Goal: Task Accomplishment & Management: Use online tool/utility

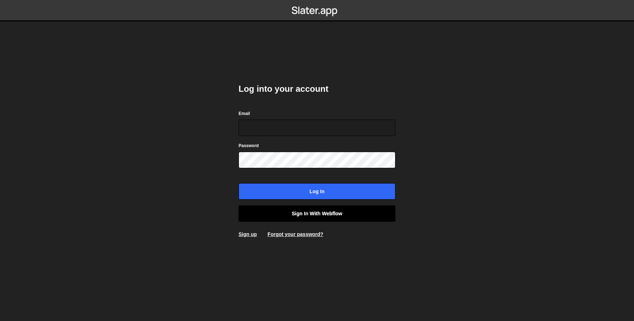
type input "[EMAIL_ADDRESS][DOMAIN_NAME]"
click at [287, 211] on link "Sign in with Webflow" at bounding box center [317, 213] width 157 height 16
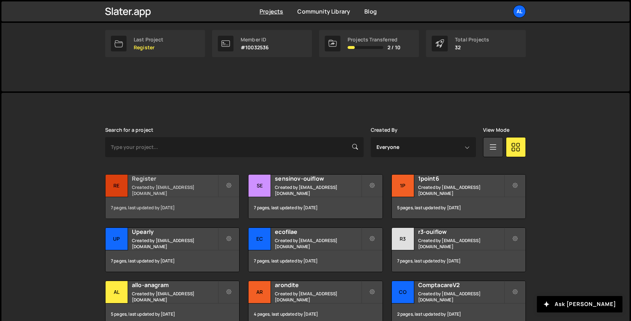
scroll to position [122, 0]
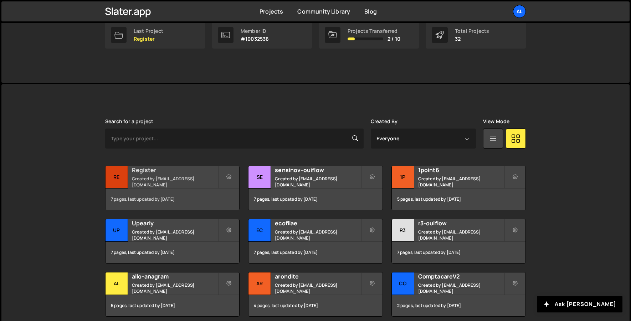
click at [129, 186] on div "Register Created by alex.tuysuzian91@gmail.com" at bounding box center [173, 177] width 134 height 22
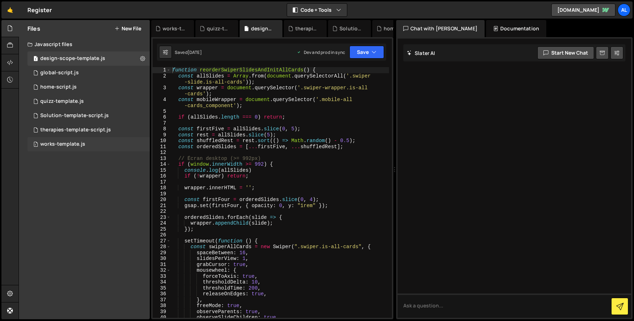
click at [96, 146] on div "1 works-template.js 0" at bounding box center [88, 144] width 122 height 14
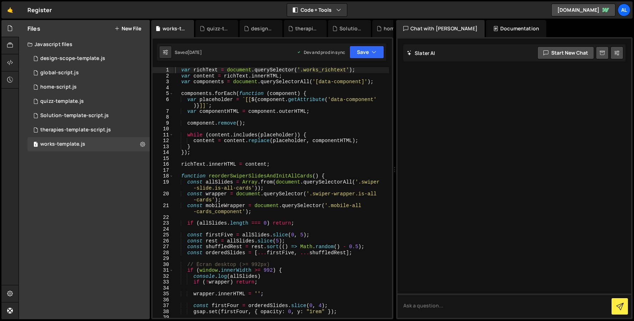
click at [275, 163] on div "var richText = document . querySelector ( '.works_richtext' ) ; var content = r…" at bounding box center [281, 198] width 215 height 262
click at [171, 177] on span at bounding box center [171, 176] width 4 height 6
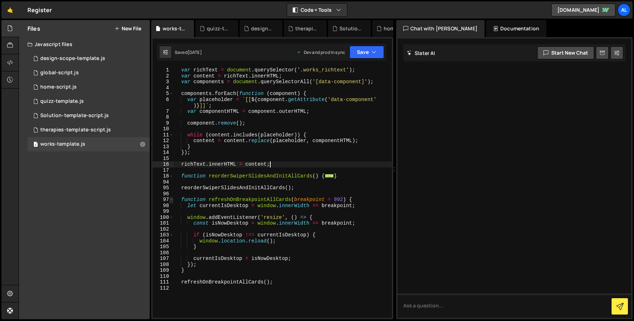
click at [170, 200] on span at bounding box center [171, 199] width 4 height 6
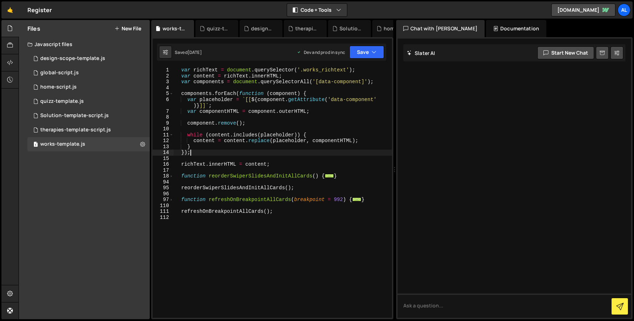
click at [192, 154] on div "var richText = document . querySelector ( '.works_richtext' ) ; var content = r…" at bounding box center [283, 198] width 218 height 262
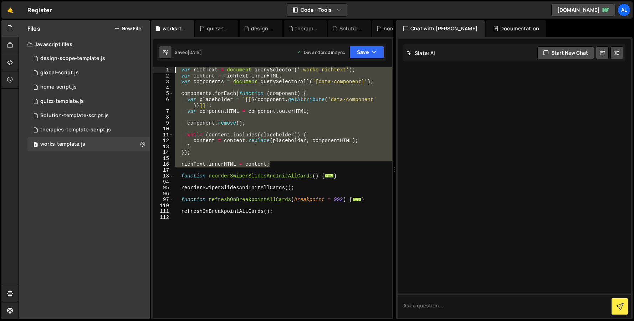
drag, startPoint x: 279, startPoint y: 166, endPoint x: 164, endPoint y: 55, distance: 160.4
click at [164, 55] on div "Debug Explain Copy works-template.js quizz-template.js design-scope-template.js…" at bounding box center [272, 169] width 242 height 299
type textarea "var richText = document.querySelector('.works_richtext'); var content = richTex…"
click at [116, 26] on icon at bounding box center [116, 29] width 5 height 6
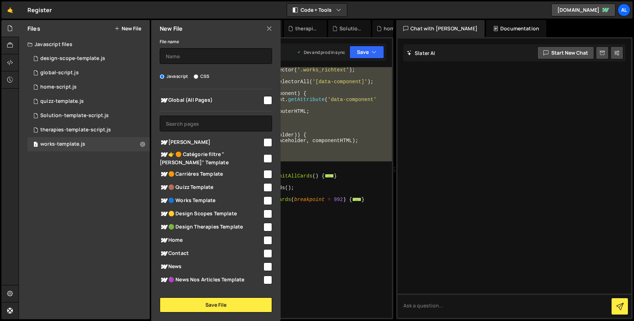
click at [186, 278] on span "🟣 News Nos Articles Template" at bounding box center [211, 279] width 103 height 9
checkbox input "true"
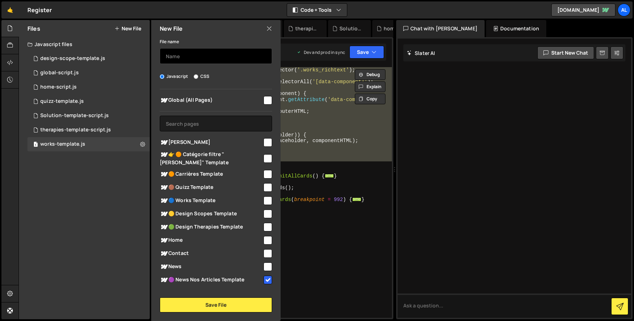
click at [192, 49] on input "text" at bounding box center [216, 56] width 112 height 16
type input "news-template"
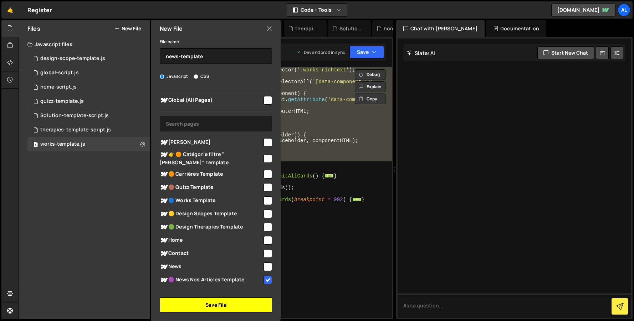
click at [212, 304] on button "Save File" at bounding box center [216, 304] width 112 height 15
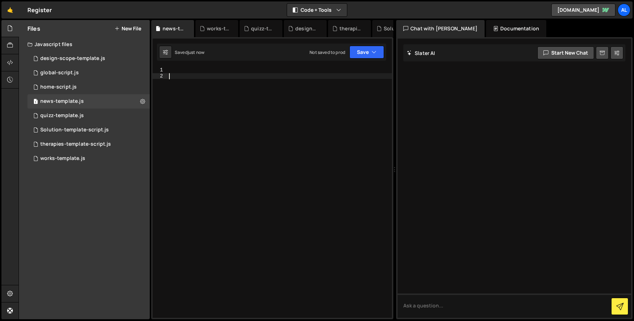
click at [210, 173] on div at bounding box center [280, 198] width 224 height 262
paste textarea "richText.innerHTML = content;"
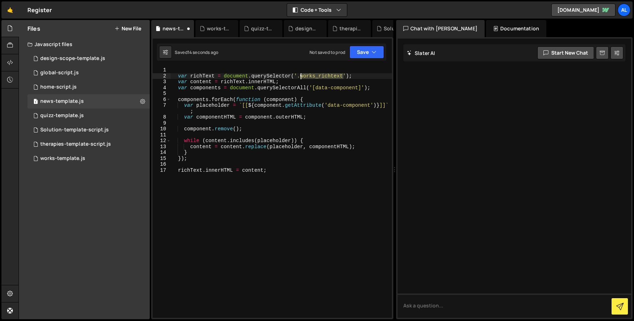
drag, startPoint x: 344, startPoint y: 77, endPoint x: 301, endPoint y: 77, distance: 42.8
click at [301, 77] on div "var richText = document . querySelector ( '.works_richtext' ) ; var content = r…" at bounding box center [280, 198] width 221 height 262
paste textarea "text-rich-"
click at [325, 182] on div "var richText = document . querySelector ( '.text-rich-text' ) ; var content = r…" at bounding box center [280, 198] width 221 height 262
type textarea "richText.innerHTML = content;"
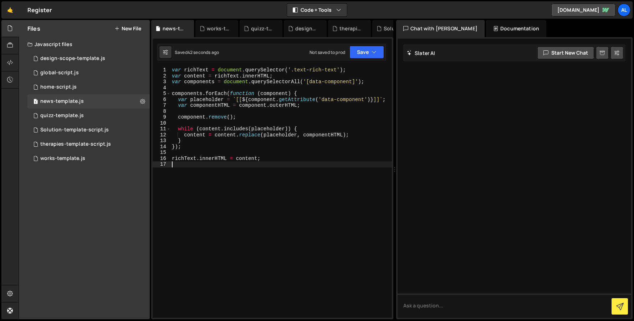
click at [265, 183] on div "var richText = document . querySelector ( '.text-rich-text' ) ; var content = r…" at bounding box center [280, 198] width 221 height 262
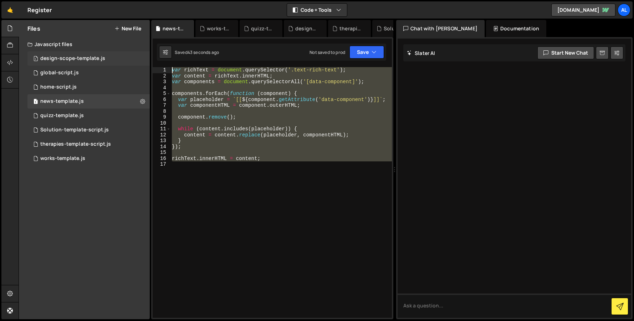
drag, startPoint x: 260, startPoint y: 185, endPoint x: 144, endPoint y: 60, distance: 170.1
click at [144, 60] on div "Files New File Javascript files 1 design-scope-template.js 0 1 global-script.js…" at bounding box center [326, 169] width 615 height 299
type textarea "var richText = document.querySelector('.text-rich-text'); var content = richTex…"
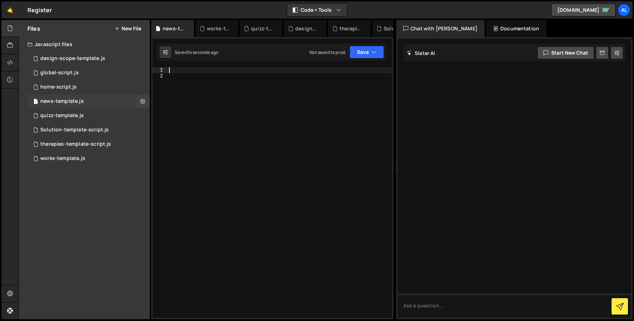
click at [52, 103] on div "news-template.js" at bounding box center [61, 101] width 43 height 6
click at [227, 130] on div at bounding box center [280, 198] width 224 height 262
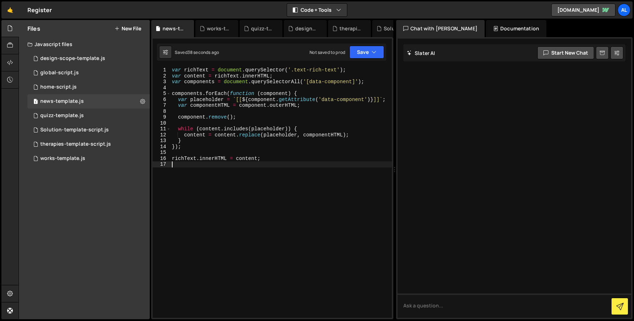
click at [273, 206] on div "var richText = document . querySelector ( '.text-rich-text' ) ; var content = r…" at bounding box center [280, 198] width 221 height 262
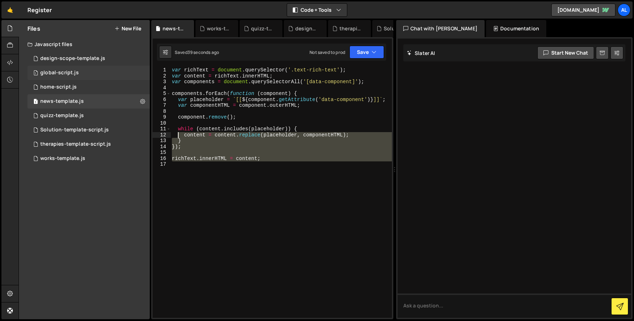
drag, startPoint x: 253, startPoint y: 208, endPoint x: 135, endPoint y: 78, distance: 175.7
click at [135, 78] on div "Files New File Javascript files 1 design-scope-template.js 0 1 global-script.js…" at bounding box center [326, 169] width 615 height 299
type textarea "var content = richText.innerHTML; var components = document.querySelectorAll('[…"
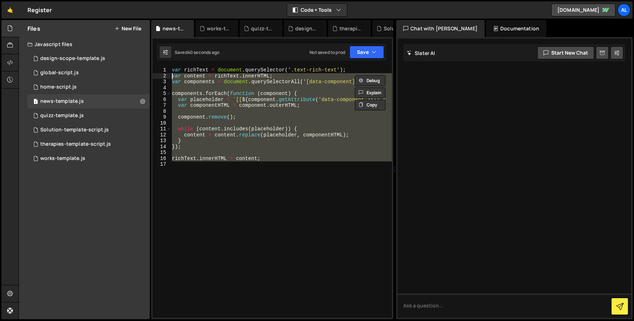
click at [242, 185] on div "var richText = document . querySelector ( '.text-rich-text' ) ; var content = r…" at bounding box center [280, 198] width 221 height 262
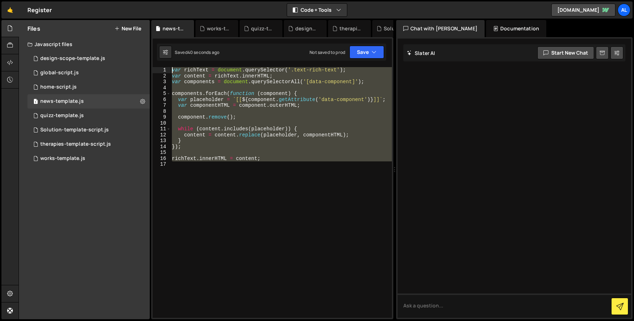
drag, startPoint x: 242, startPoint y: 185, endPoint x: 129, endPoint y: 46, distance: 178.7
click at [129, 46] on div "Files New File Javascript files 1 design-scope-template.js 0 1 global-script.js…" at bounding box center [326, 169] width 615 height 299
type textarea "var richText = document.querySelector('.text-rich-text'); var content = richTex…"
click at [279, 211] on div "var richText = document . querySelector ( '.text-rich-text' ) ; var content = r…" at bounding box center [280, 192] width 221 height 250
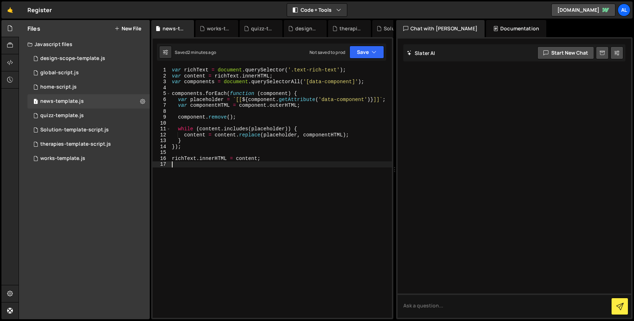
click at [234, 185] on div "var richText = document . querySelector ( '.text-rich-text' ) ; var content = r…" at bounding box center [280, 198] width 221 height 262
click at [247, 198] on div "var richText = document . querySelector ( '.text-rich-text' ) ; var content = r…" at bounding box center [280, 198] width 221 height 262
type textarea "richText.innerHTML = content;"
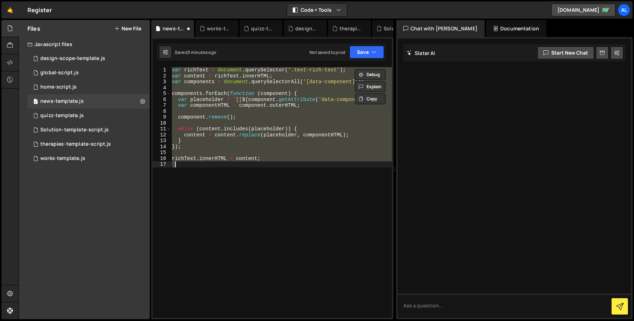
paste textarea
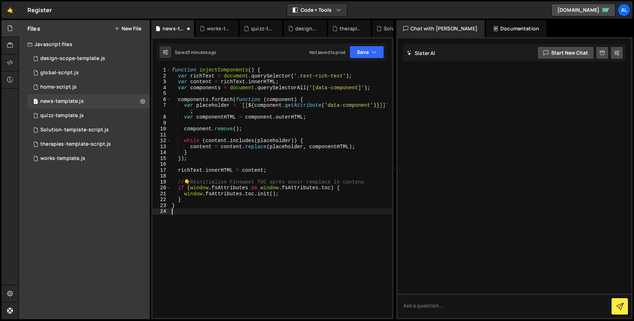
click at [254, 261] on div "function injectComponents ( ) { var richText = document . querySelector ( '.tex…" at bounding box center [280, 198] width 221 height 262
click at [217, 68] on div "function injectComponents ( ) { var richText = document . querySelector ( '.tex…" at bounding box center [280, 198] width 221 height 262
type textarea "function injectComponents() {"
click at [217, 68] on div "function injectComponents ( ) { var richText = document . querySelector ( '.tex…" at bounding box center [280, 198] width 221 height 262
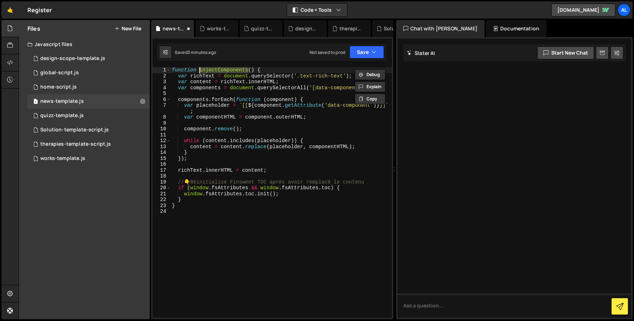
click at [194, 230] on div "function injectComponents ( ) { var richText = document . querySelector ( '.tex…" at bounding box center [280, 198] width 221 height 262
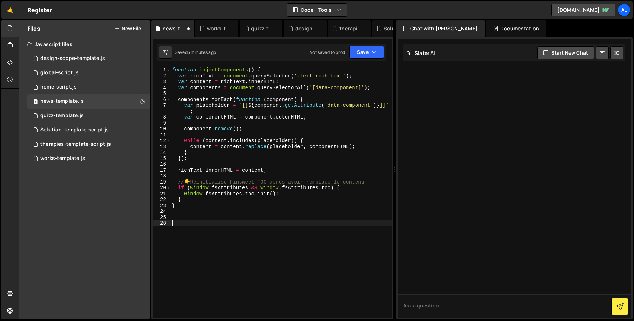
paste textarea "injectComponents"
type textarea "injectComponents("
click at [241, 254] on div "function injectComponents ( ) { var richText = document . querySelector ( '.tex…" at bounding box center [280, 198] width 221 height 262
click at [263, 201] on div "function injectComponents ( ) { var richText = document . querySelector ( '.tex…" at bounding box center [280, 198] width 221 height 262
type textarea "injectComponents()"
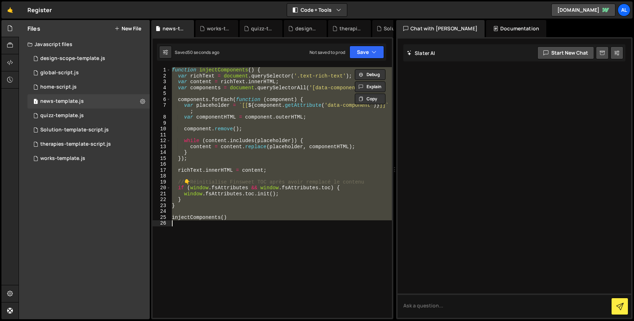
paste textarea
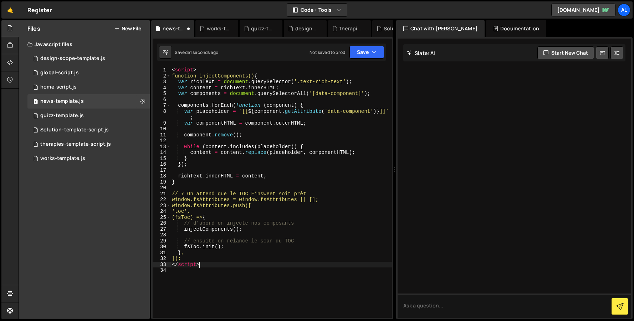
drag, startPoint x: 205, startPoint y: 264, endPoint x: 148, endPoint y: 264, distance: 56.7
click at [148, 264] on div "Files New File Javascript files 1 design-scope-template.js 0 1 global-script.js…" at bounding box center [326, 169] width 615 height 299
type textarea "</script>"
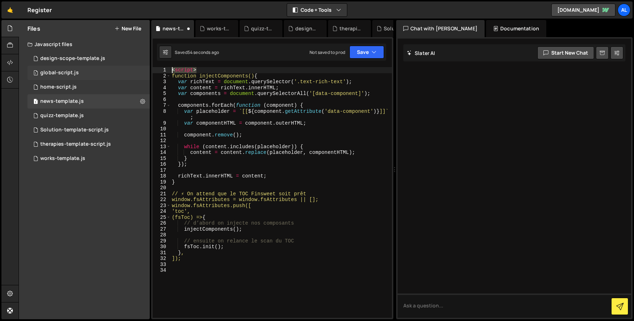
drag, startPoint x: 197, startPoint y: 71, endPoint x: 118, endPoint y: 71, distance: 79.5
click at [118, 71] on div "Files New File Javascript files 1 design-scope-template.js 0 1 global-script.js…" at bounding box center [326, 169] width 615 height 299
type textarea "<script>"
click at [195, 261] on div "function injectComponents ( ) { var richText = document . querySelector ( '.tex…" at bounding box center [280, 198] width 221 height 262
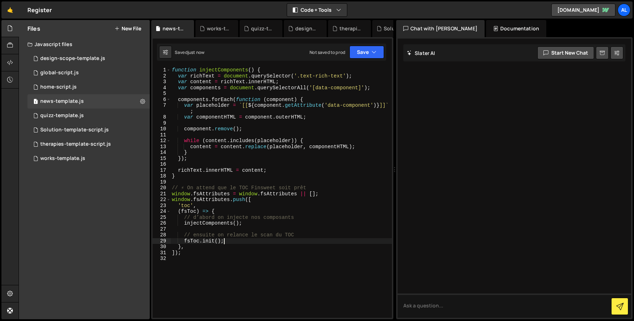
click at [258, 243] on div "function injectComponents ( ) { var richText = document . querySelector ( '.tex…" at bounding box center [280, 198] width 221 height 262
type textarea "fsToc.init();"
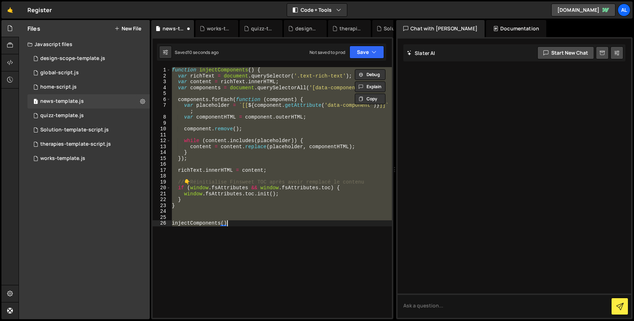
type textarea "injectComponents"
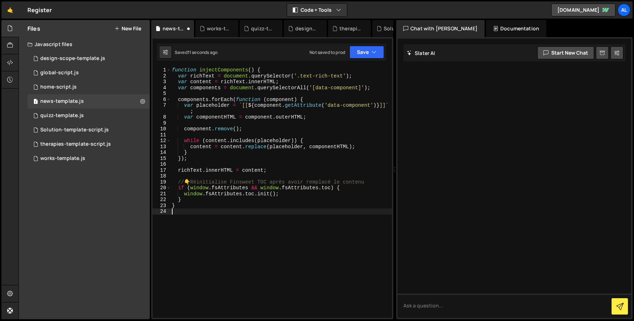
type textarea "richText.innerHTML = content;"
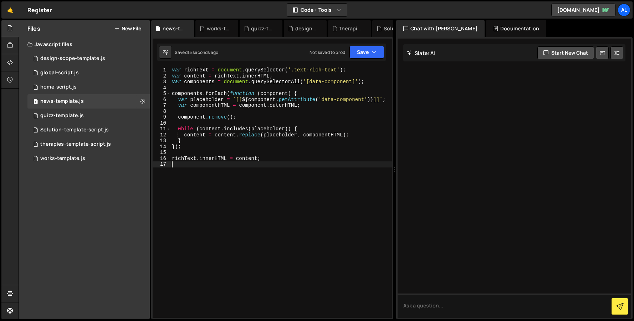
click at [256, 186] on div "var richText = document . querySelector ( '.text-rich-text' ) ; var content = r…" at bounding box center [280, 198] width 221 height 262
click at [298, 197] on div "var richText = document . querySelector ( '.text-rich-text' ) ; var content = r…" at bounding box center [280, 198] width 221 height 262
type textarea "richText.innerHTML = content;"
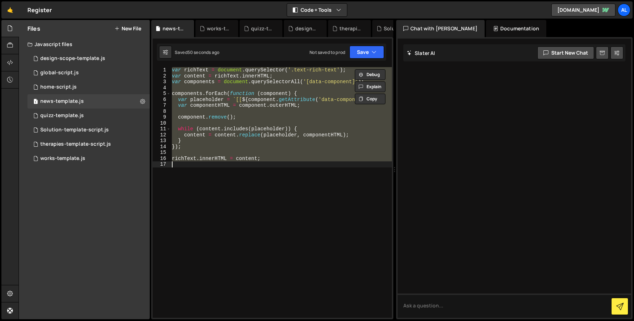
paste textarea
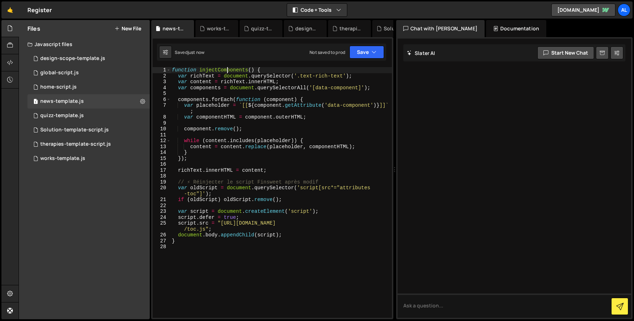
click at [227, 73] on div "function injectComponents ( ) { var richText = document . querySelector ( '.tex…" at bounding box center [280, 198] width 221 height 262
type textarea "function injectComponents() {"
click at [227, 73] on div "function injectComponents ( ) { var richText = document . querySelector ( '.tex…" at bounding box center [280, 198] width 221 height 262
click at [186, 273] on div "function injectComponents ( ) { var richText = document . querySelector ( '.tex…" at bounding box center [280, 198] width 221 height 262
click at [181, 242] on div "function injectComponents ( ) { var richText = document . querySelector ( '.tex…" at bounding box center [280, 198] width 221 height 262
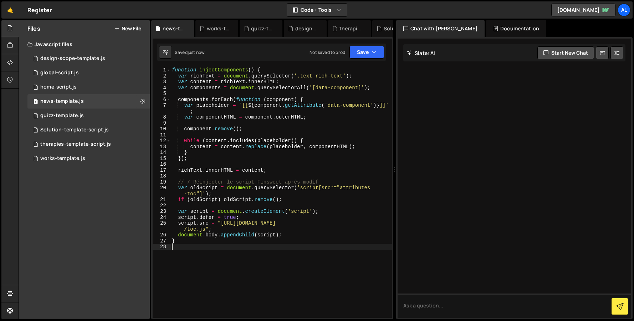
type textarea "}"
click at [235, 260] on div "function injectComponents ( ) { var richText = document . querySelector ( '.tex…" at bounding box center [280, 198] width 221 height 262
click at [197, 239] on div "function injectComponents ( ) { var richText = document . querySelector ( '.tex…" at bounding box center [280, 198] width 221 height 262
type textarea "}"
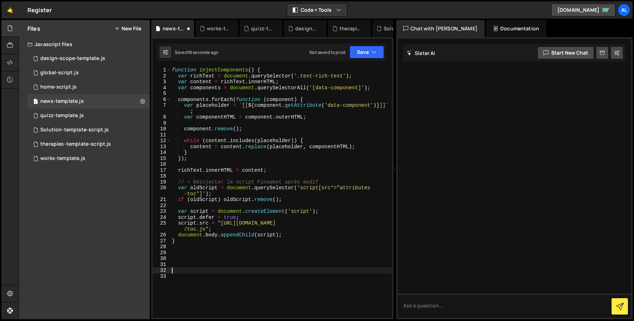
click at [183, 266] on div "function injectComponents ( ) { var richText = document . querySelector ( '.tex…" at bounding box center [280, 198] width 221 height 262
click at [215, 73] on div "function injectComponents ( ) { var richText = document . querySelector ( '.tex…" at bounding box center [280, 198] width 221 height 262
type textarea "function injectComponents() {"
click at [215, 73] on div "function injectComponents ( ) { var richText = document . querySelector ( '.tex…" at bounding box center [280, 198] width 221 height 262
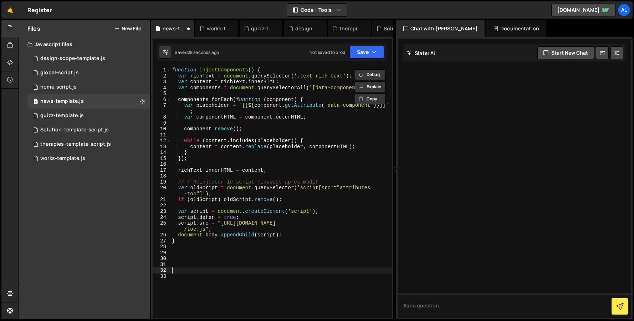
click at [203, 269] on div "function injectComponents ( ) { var richText = document . querySelector ( '.tex…" at bounding box center [280, 198] width 221 height 262
paste textarea "injectComponents"
type textarea "injectComponents("
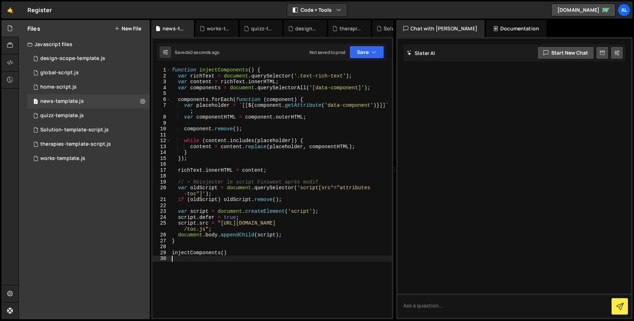
click at [262, 266] on div "function injectComponents ( ) { var richText = document . querySelector ( '.tex…" at bounding box center [280, 198] width 221 height 262
click at [361, 53] on button "Save" at bounding box center [366, 52] width 35 height 13
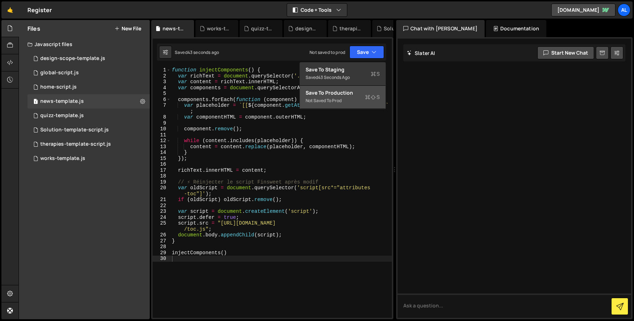
click at [356, 96] on button "Save to Production S Not saved to prod" at bounding box center [343, 97] width 86 height 23
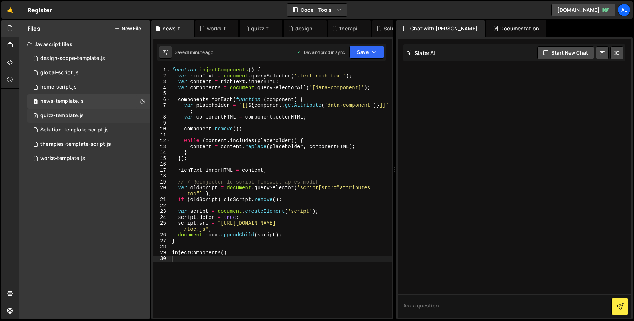
click at [77, 119] on div "1 quizz-template.js 0" at bounding box center [88, 115] width 122 height 14
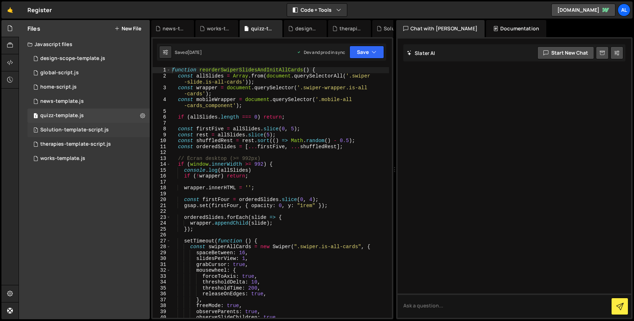
click at [77, 128] on div "Solution-template-script.js" at bounding box center [74, 130] width 68 height 6
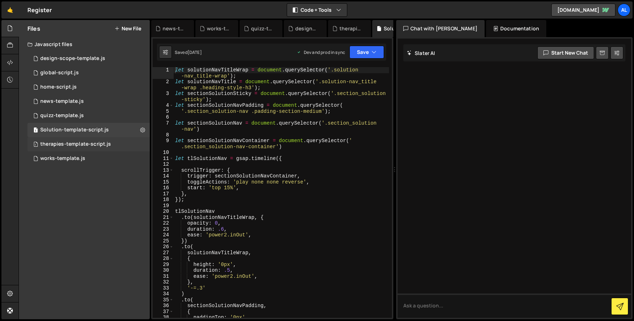
click at [77, 139] on div "1 therapies-template-script.js 0" at bounding box center [88, 144] width 122 height 14
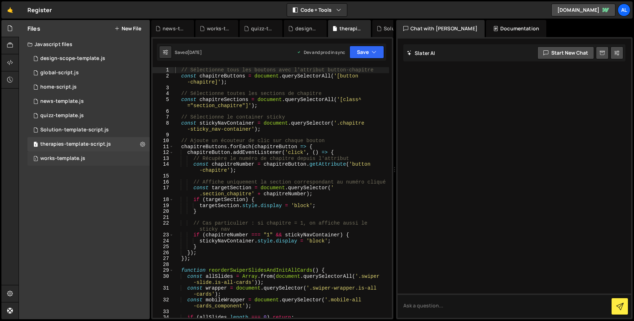
click at [76, 158] on div "works-template.js" at bounding box center [62, 158] width 45 height 6
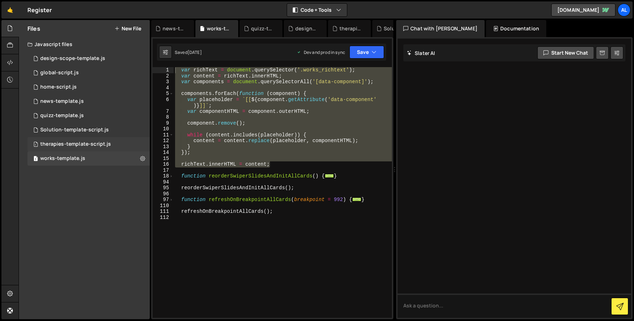
click at [73, 147] on div "therapies-template-script.js" at bounding box center [75, 144] width 71 height 6
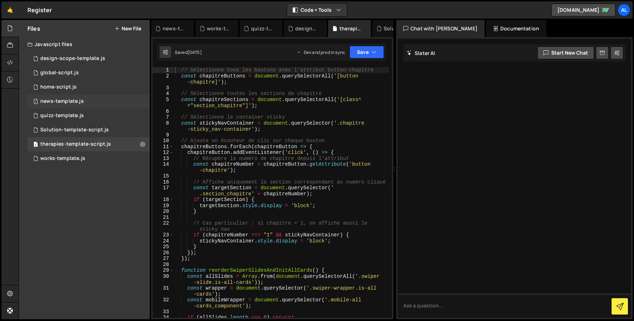
click at [68, 101] on div "news-template.js" at bounding box center [61, 101] width 43 height 6
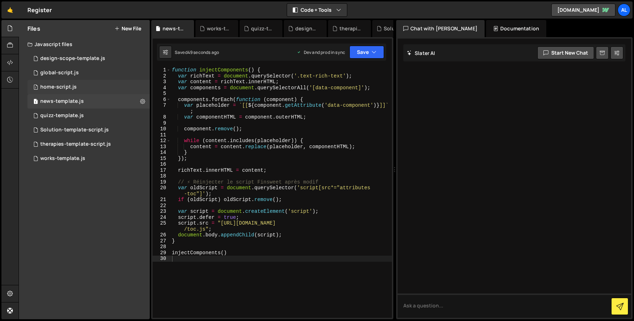
click at [65, 86] on div "home-script.js" at bounding box center [58, 87] width 36 height 6
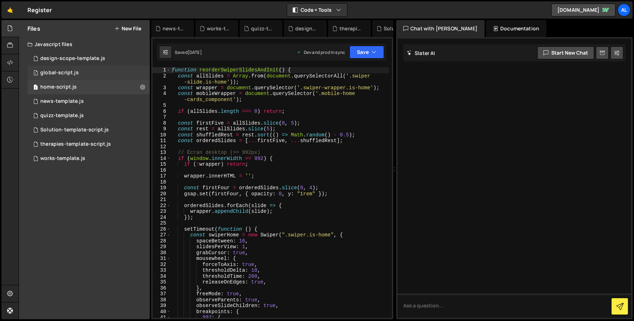
click at [60, 71] on div "global-script.js" at bounding box center [59, 73] width 39 height 6
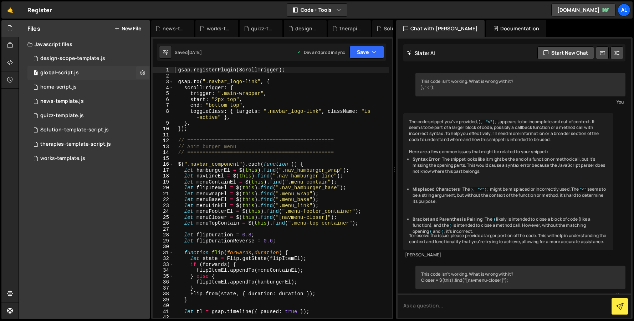
scroll to position [252, 0]
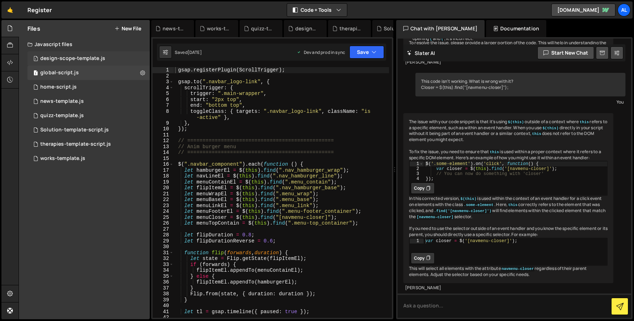
click at [56, 56] on div "design-scope-template.js" at bounding box center [72, 58] width 65 height 6
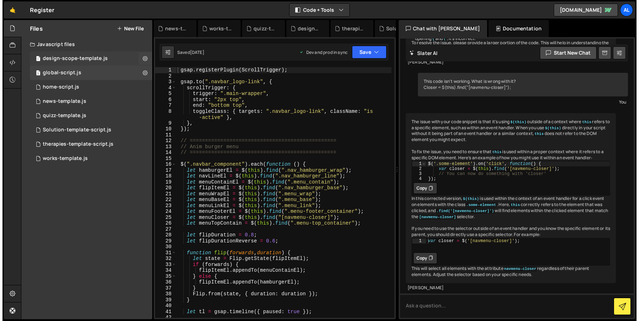
scroll to position [0, 0]
